Goal: Check status: Check status

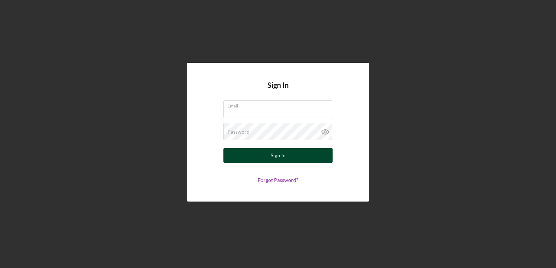
type input "[PERSON_NAME][EMAIL_ADDRESS][DOMAIN_NAME]"
click at [277, 156] on div "Sign In" at bounding box center [278, 155] width 15 height 15
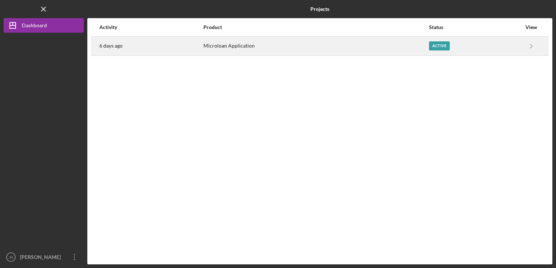
click at [438, 47] on div "Active" at bounding box center [439, 45] width 21 height 9
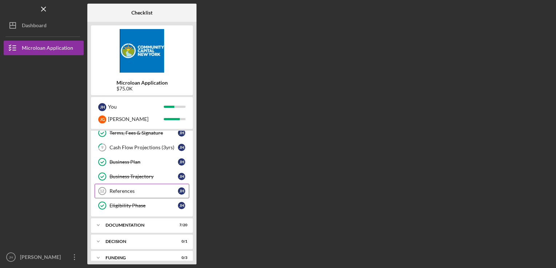
scroll to position [60, 0]
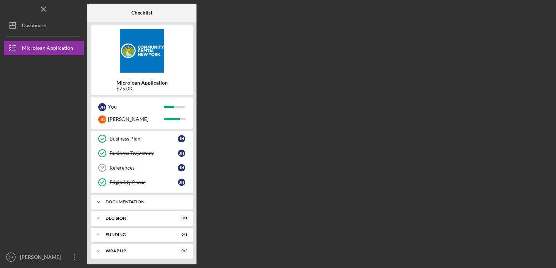
click at [127, 200] on div "Documentation" at bounding box center [144, 202] width 78 height 4
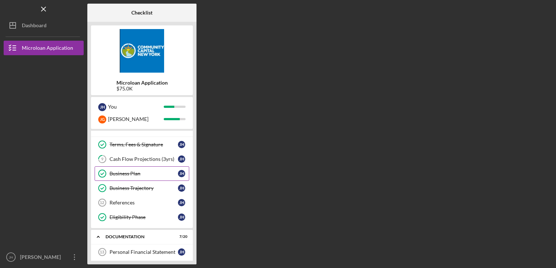
scroll to position [36, 0]
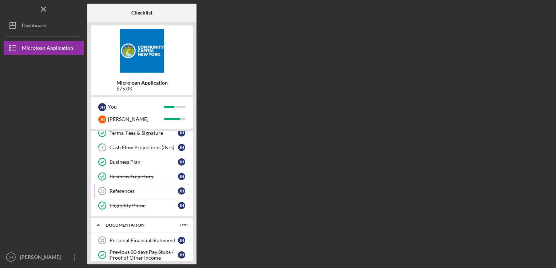
click at [132, 192] on div "References" at bounding box center [143, 191] width 68 height 6
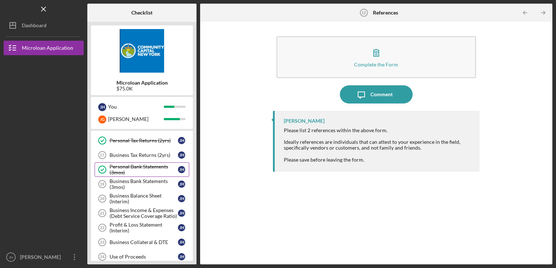
scroll to position [182, 0]
